Goal: Task Accomplishment & Management: Complete application form

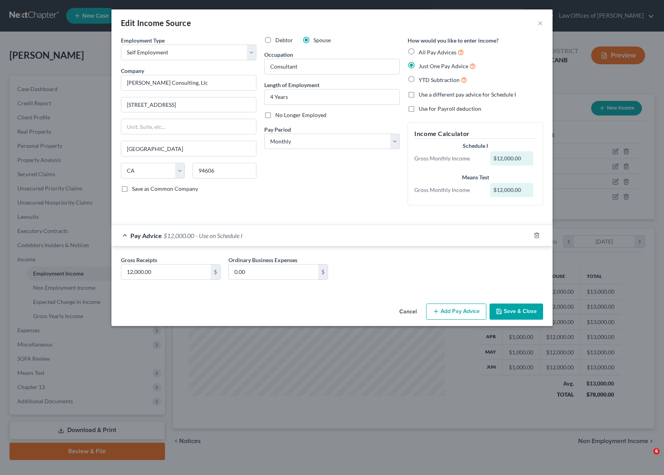
select select "1"
select select "4"
select select "0"
click at [407, 313] on button "Cancel" at bounding box center [408, 312] width 30 height 16
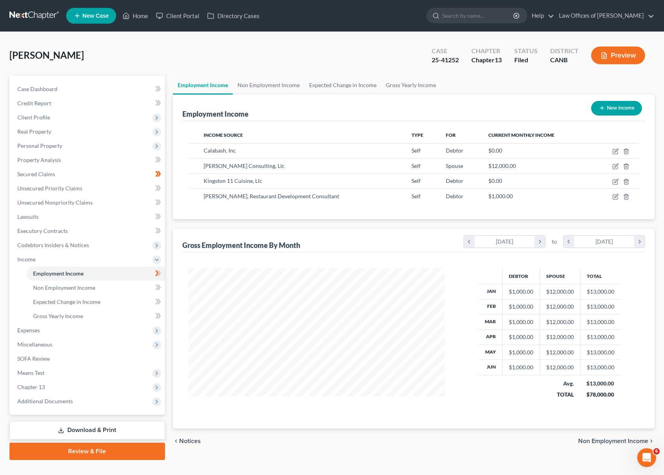
scroll to position [14, 0]
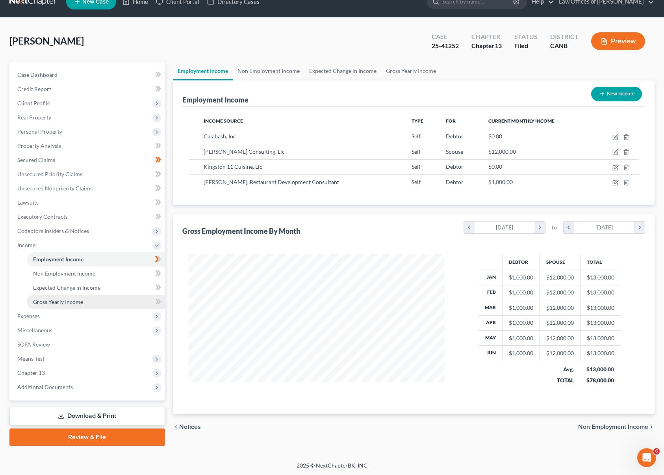
click at [71, 298] on span "Gross Yearly Income" at bounding box center [58, 301] width 50 height 7
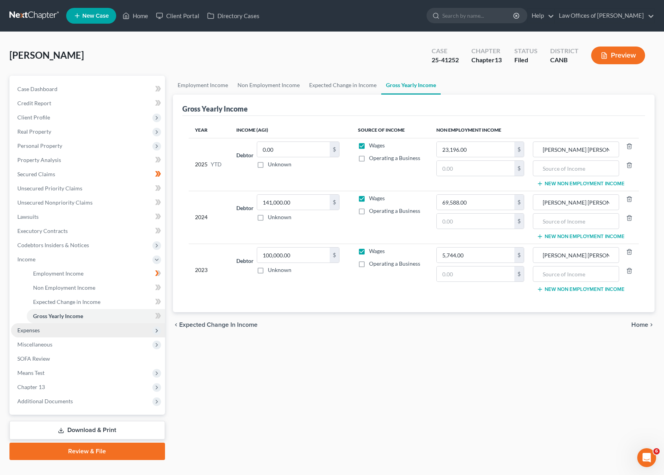
click at [82, 326] on span "Expenses" at bounding box center [88, 330] width 154 height 14
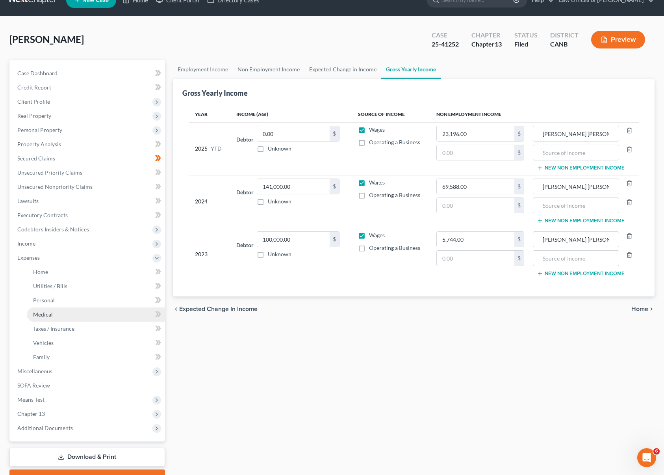
scroll to position [14, 0]
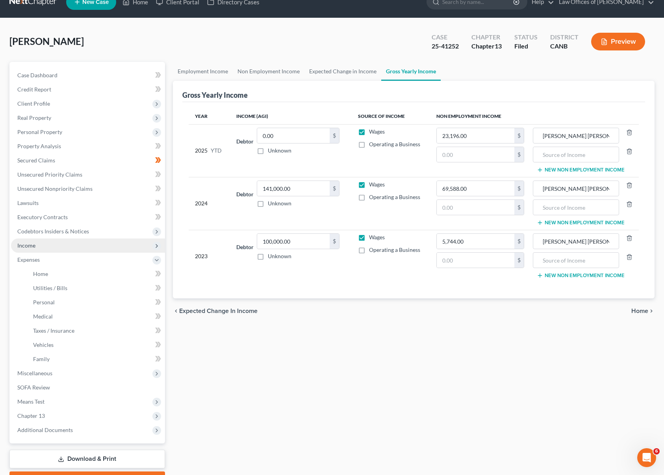
click at [90, 251] on span "Income" at bounding box center [88, 245] width 154 height 14
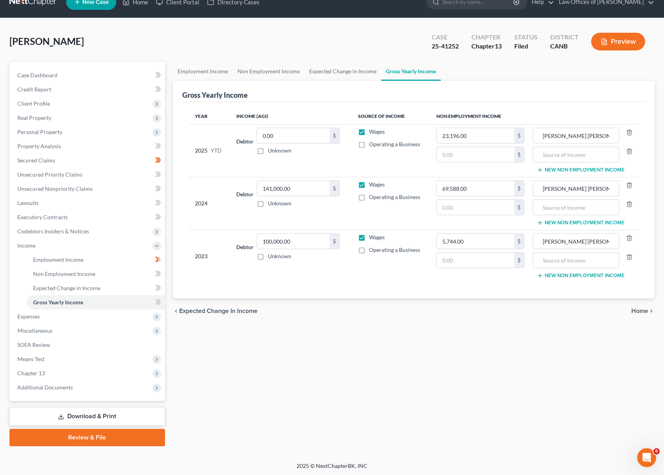
click at [101, 411] on link "Download & Print" at bounding box center [87, 416] width 156 height 19
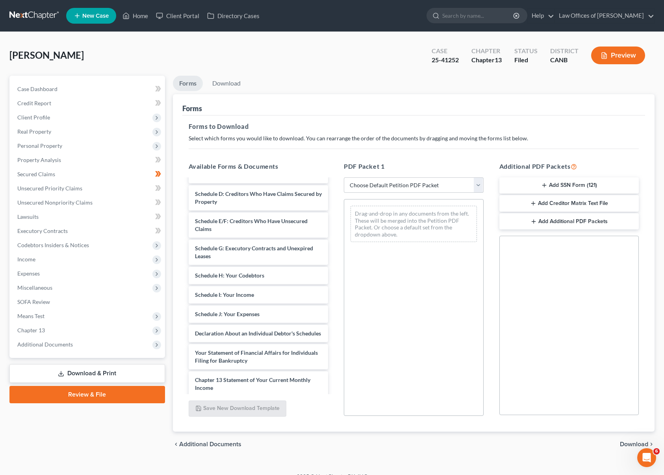
scroll to position [253, 0]
click at [478, 186] on select "Choose Default Petition PDF Packet Complete Bankruptcy Petition (all forms and …" at bounding box center [414, 185] width 140 height 16
select select "2"
click at [344, 177] on select "Choose Default Petition PDF Packet Complete Bankruptcy Petition (all forms and …" at bounding box center [414, 185] width 140 height 16
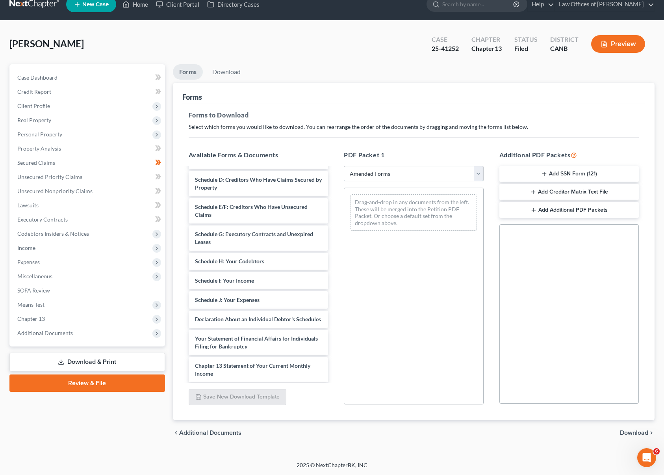
scroll to position [80, 0]
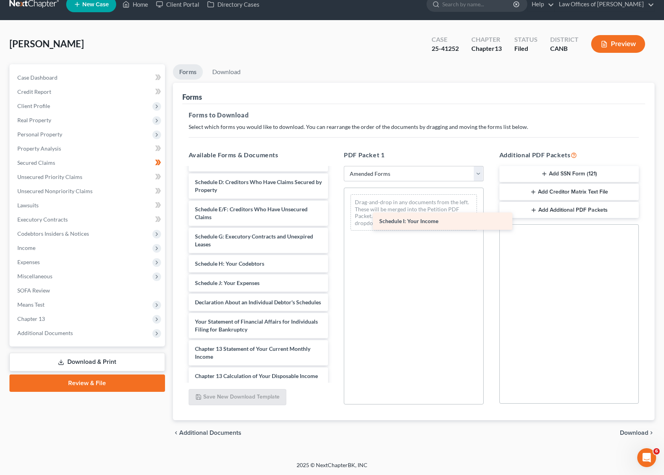
drag, startPoint x: 213, startPoint y: 282, endPoint x: 398, endPoint y: 221, distance: 194.3
click at [335, 221] on div "Schedule I: Your Income Voluntary Petition for Individuals Filing for Bankruptc…" at bounding box center [258, 278] width 153 height 381
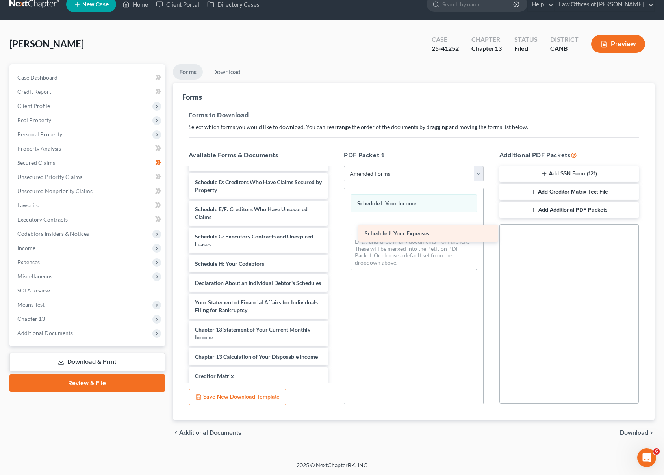
drag, startPoint x: 240, startPoint y: 282, endPoint x: 409, endPoint y: 233, distance: 175.6
click at [335, 233] on div "Schedule J: Your Expenses Voluntary Petition for Individuals Filing for Bankrup…" at bounding box center [258, 269] width 153 height 362
click at [633, 432] on span "Download" at bounding box center [634, 433] width 28 height 6
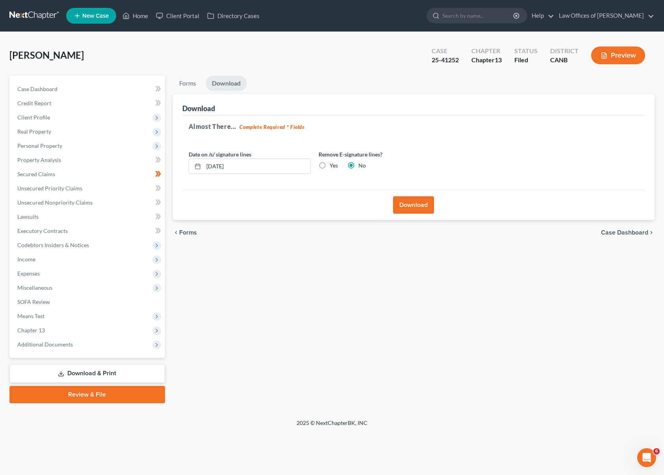
scroll to position [0, 0]
click at [422, 201] on button "Download" at bounding box center [413, 204] width 41 height 17
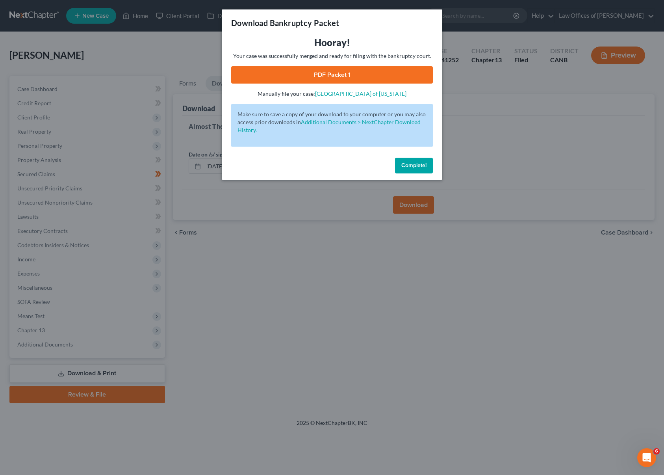
click at [373, 78] on link "PDF Packet 1" at bounding box center [332, 74] width 202 height 17
click at [408, 166] on span "Complete!" at bounding box center [414, 165] width 25 height 7
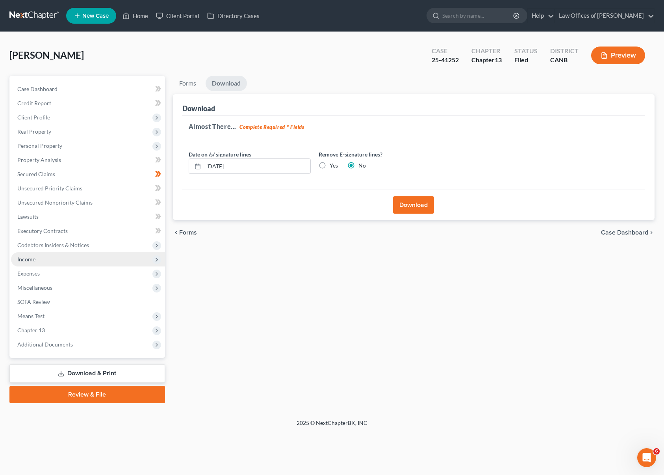
click at [66, 255] on span "Income" at bounding box center [88, 259] width 154 height 14
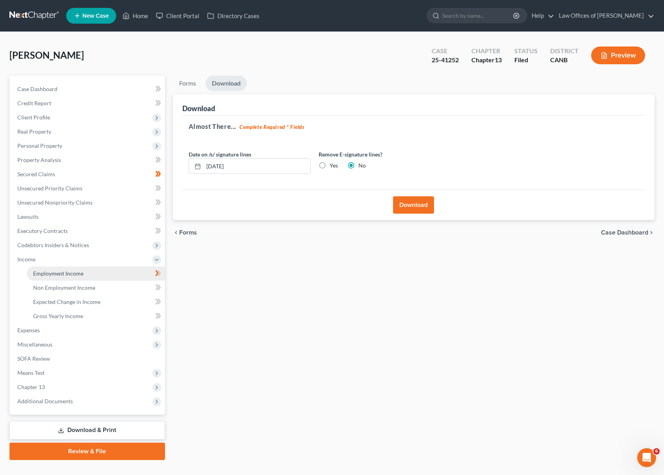
click at [83, 273] on link "Employment Income" at bounding box center [96, 273] width 138 height 14
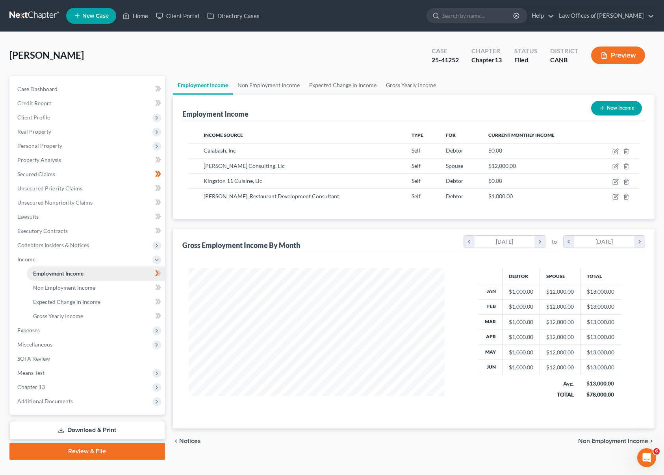
scroll to position [141, 272]
click at [616, 149] on icon "button" at bounding box center [616, 151] width 6 height 6
select select "1"
select select "4"
select select "3"
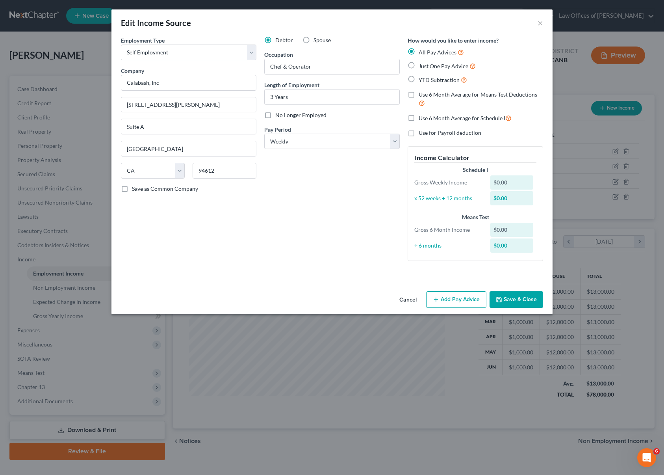
click at [275, 114] on label "No Longer Employed" at bounding box center [300, 115] width 51 height 8
click at [279, 114] on input "No Longer Employed" at bounding box center [281, 113] width 5 height 5
checkbox input "true"
click at [509, 296] on button "Save & Close" at bounding box center [517, 299] width 54 height 17
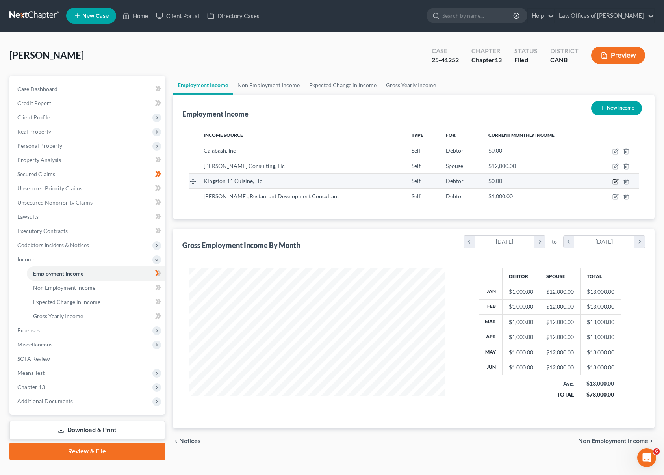
click at [618, 182] on icon "button" at bounding box center [616, 182] width 6 height 6
select select "1"
select select "4"
select select "0"
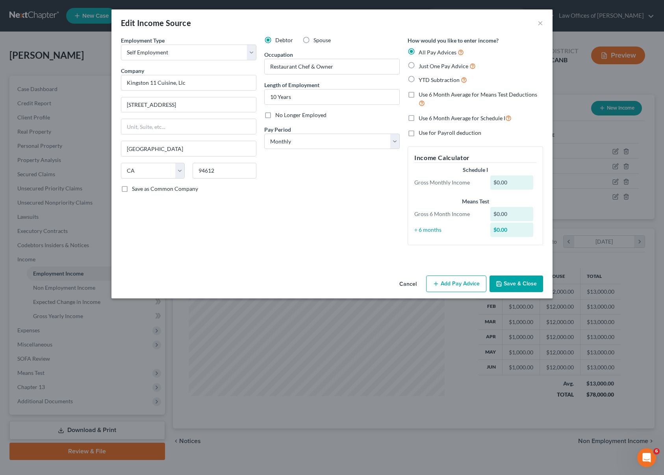
click at [275, 114] on label "No Longer Employed" at bounding box center [300, 115] width 51 height 8
click at [279, 114] on input "No Longer Employed" at bounding box center [281, 113] width 5 height 5
checkbox input "true"
click at [508, 284] on button "Save & Close" at bounding box center [517, 283] width 54 height 17
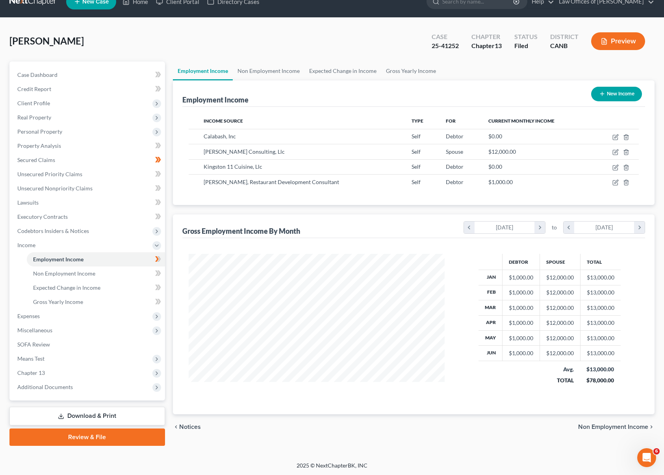
scroll to position [0, 0]
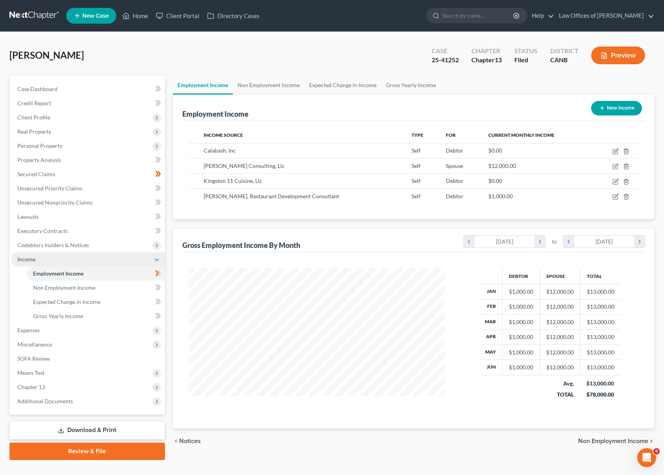
click at [104, 258] on span "Income" at bounding box center [88, 259] width 154 height 14
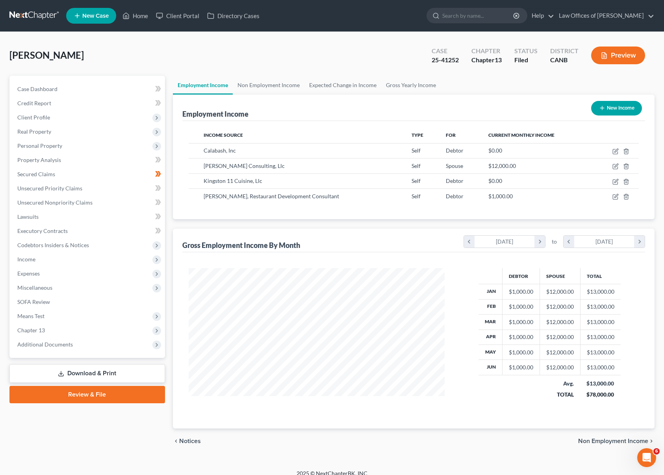
click at [125, 369] on link "Download & Print" at bounding box center [87, 373] width 156 height 19
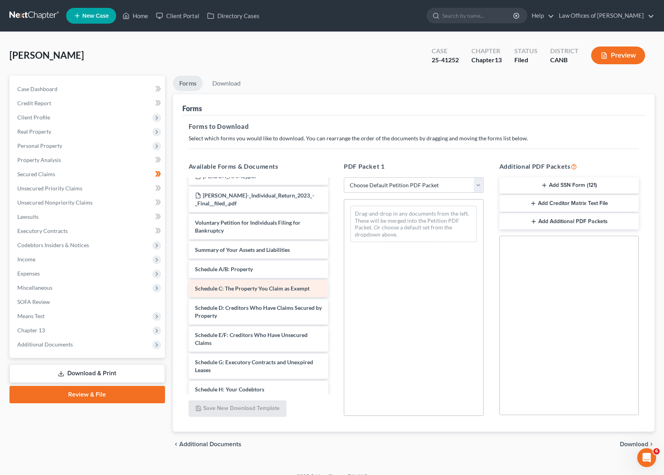
scroll to position [143, 0]
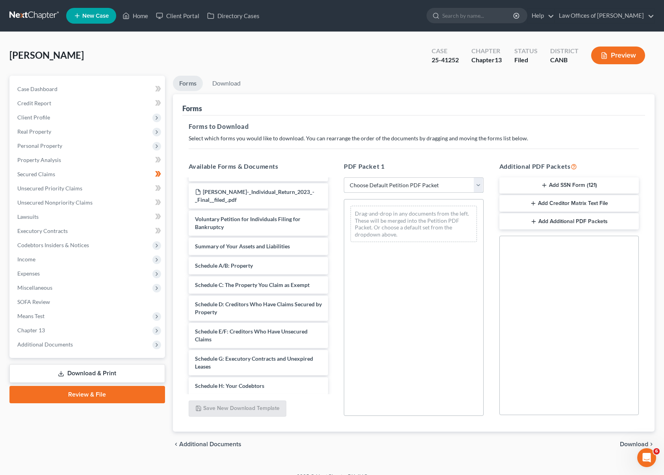
click at [478, 184] on select "Choose Default Petition PDF Packet Complete Bankruptcy Petition (all forms and …" at bounding box center [414, 185] width 140 height 16
select select "2"
click at [344, 177] on select "Choose Default Petition PDF Packet Complete Bankruptcy Petition (all forms and …" at bounding box center [414, 185] width 140 height 16
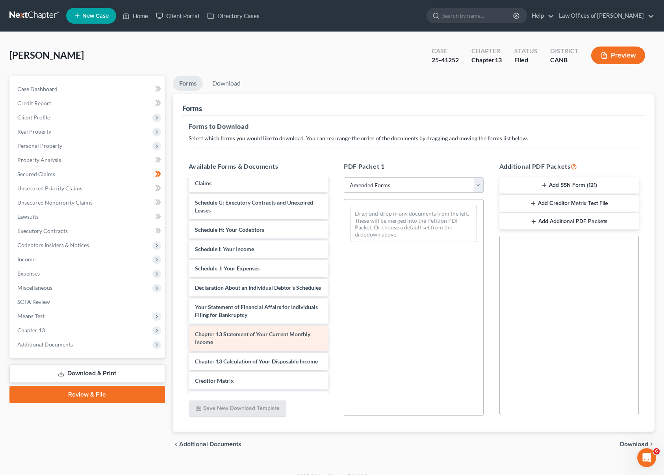
scroll to position [122, 0]
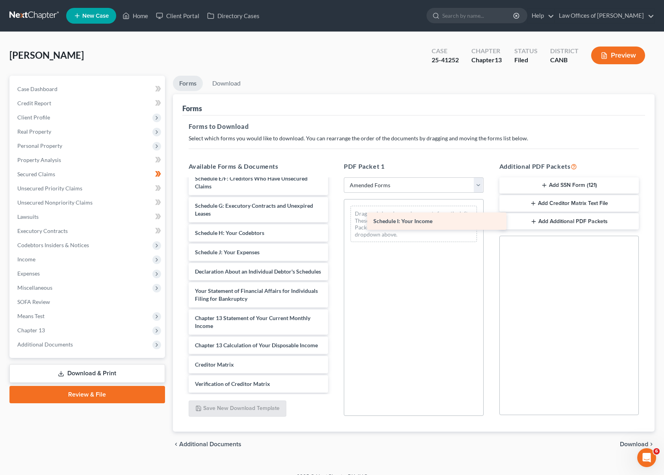
drag, startPoint x: 221, startPoint y: 250, endPoint x: 399, endPoint y: 220, distance: 181.2
click at [335, 220] on div "Schedule I: Your Income Voluntary Petition for Individuals Filing for Bankruptc…" at bounding box center [258, 248] width 153 height 381
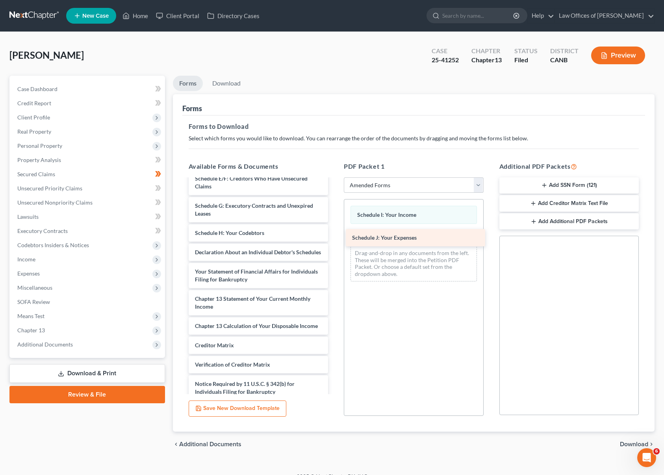
drag, startPoint x: 221, startPoint y: 251, endPoint x: 378, endPoint y: 237, distance: 158.3
click at [335, 237] on div "Schedule J: Your Expenses Voluntary Petition for Individuals Filing for Bankrup…" at bounding box center [258, 239] width 153 height 362
click at [627, 441] on span "Download" at bounding box center [634, 444] width 28 height 6
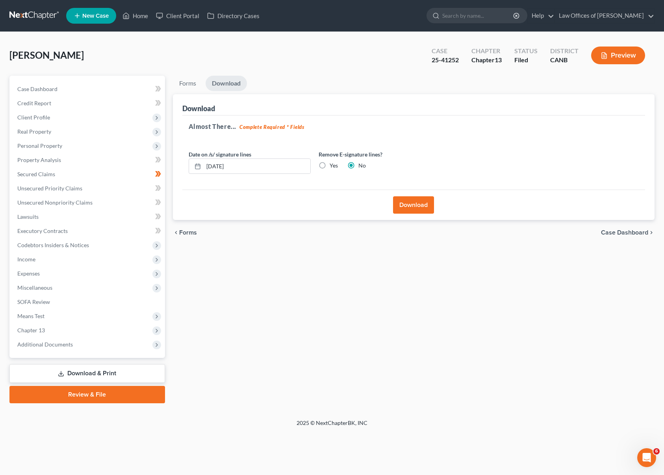
click at [415, 201] on button "Download" at bounding box center [413, 204] width 41 height 17
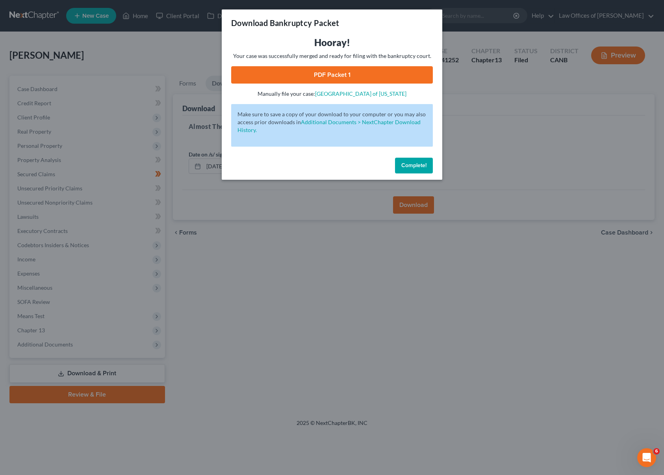
click at [392, 73] on link "PDF Packet 1" at bounding box center [332, 74] width 202 height 17
click at [418, 163] on span "Complete!" at bounding box center [414, 165] width 25 height 7
